Goal: Book appointment/travel/reservation

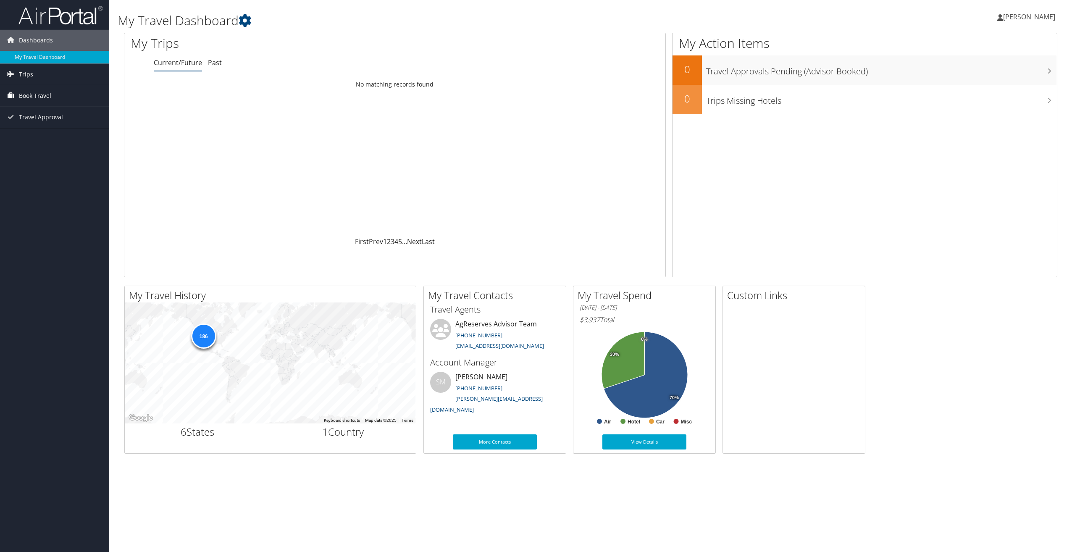
click at [21, 95] on span "Book Travel" at bounding box center [35, 95] width 32 height 21
click at [20, 140] on link "Book/Manage Online Trips" at bounding box center [54, 137] width 109 height 13
